Goal: Task Accomplishment & Management: Use online tool/utility

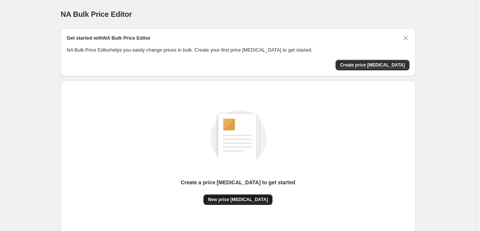
click at [225, 197] on span "New price [MEDICAL_DATA]" at bounding box center [238, 199] width 60 height 6
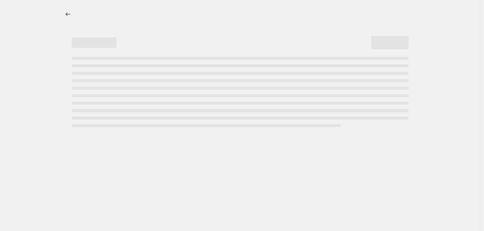
select select "percentage"
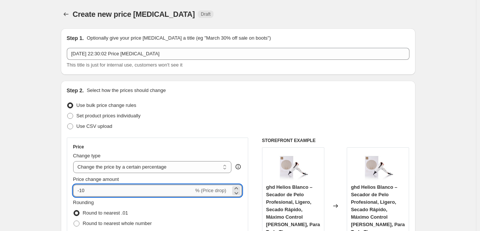
click at [117, 194] on input "-10" at bounding box center [133, 190] width 121 height 12
type input "-1"
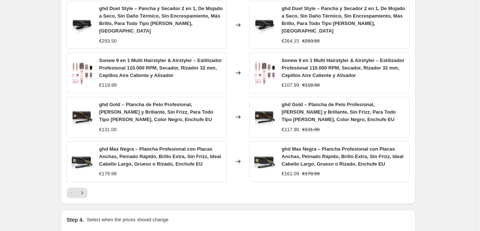
scroll to position [564, 0]
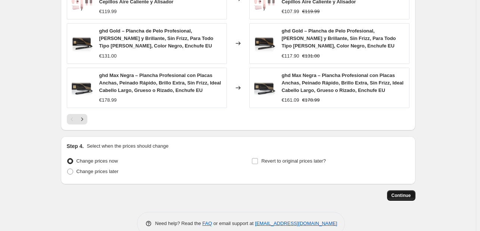
type input "-25"
click at [393, 190] on button "Continue" at bounding box center [401, 195] width 28 height 10
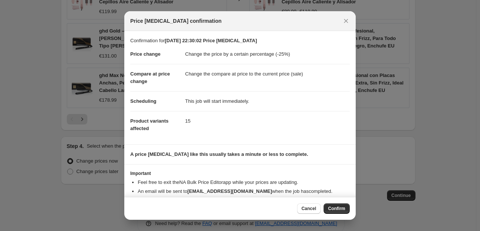
scroll to position [14, 0]
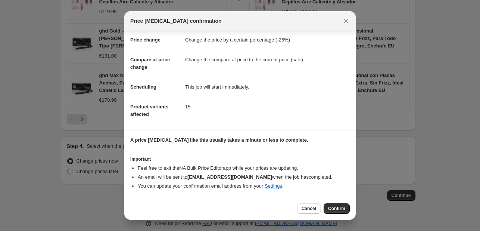
click at [340, 207] on span "Confirm" at bounding box center [336, 208] width 17 height 6
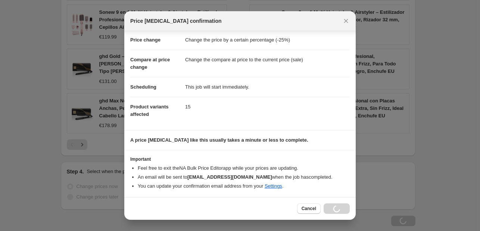
scroll to position [590, 0]
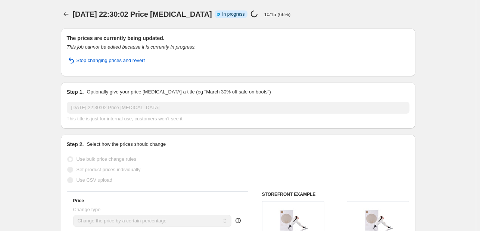
select select "percentage"
